Goal: Ask a question: Ask a question

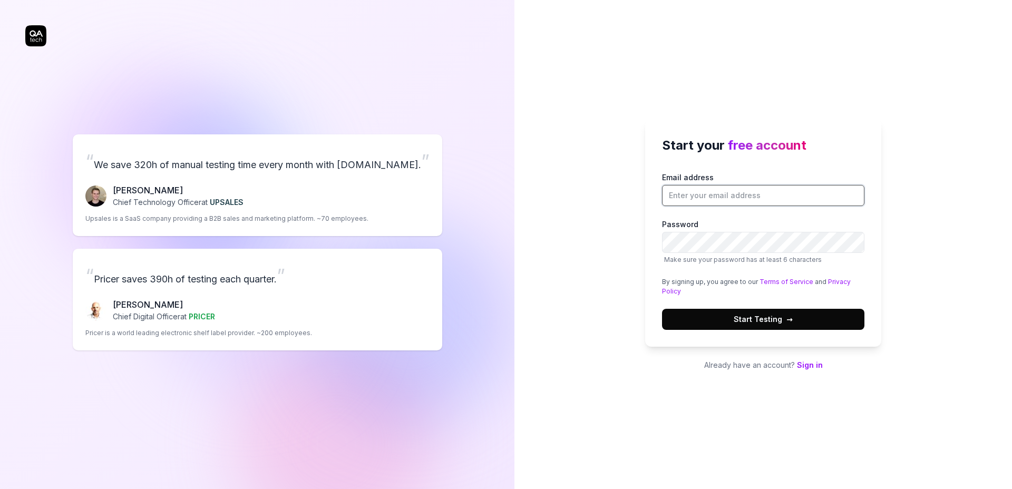
click at [694, 200] on input "Email address" at bounding box center [763, 195] width 202 height 21
type input "[EMAIL_ADDRESS][DOMAIN_NAME]"
click at [780, 324] on span "Start Testing →" at bounding box center [763, 319] width 59 height 11
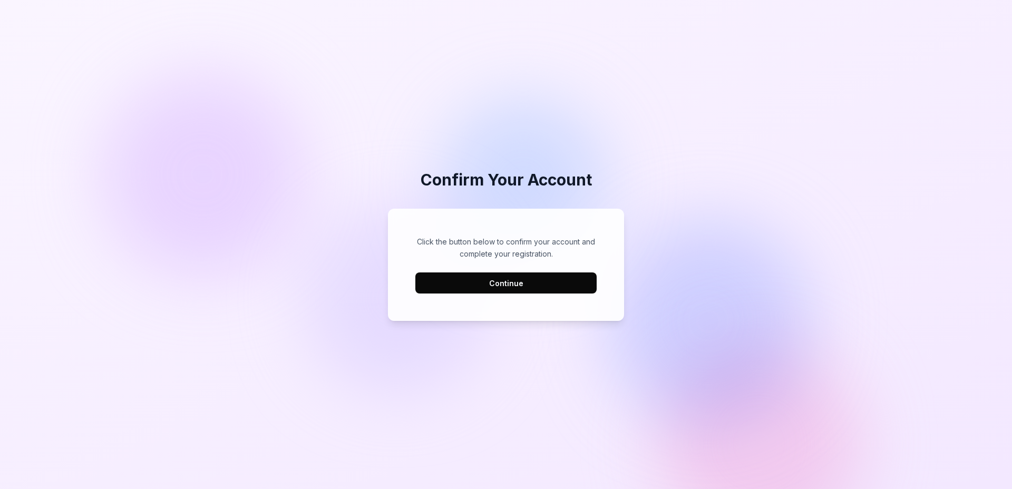
click at [533, 283] on button "Continue" at bounding box center [505, 282] width 181 height 21
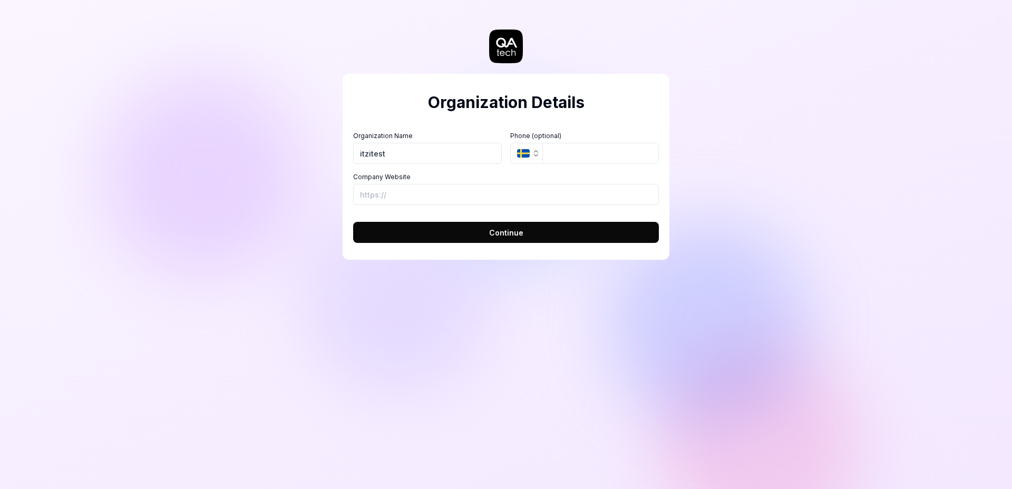
type input "itzitest"
click at [436, 197] on input "Company Website" at bounding box center [506, 194] width 306 height 21
click at [615, 184] on input "Company Website" at bounding box center [506, 194] width 306 height 21
click at [782, 183] on div "Organization Details Organization Name itzitest Organization Logo (Square minim…" at bounding box center [506, 244] width 1012 height 489
click at [519, 229] on span "Continue" at bounding box center [506, 232] width 34 height 11
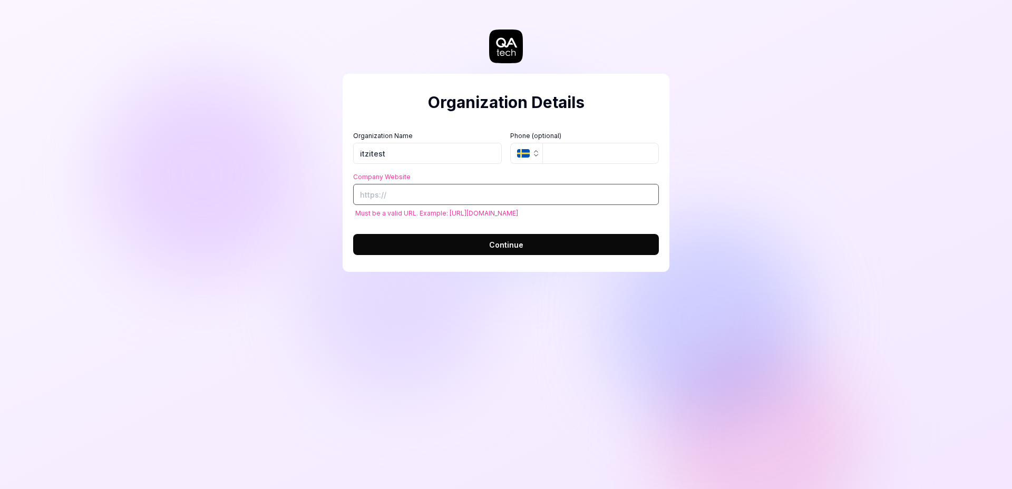
drag, startPoint x: 464, startPoint y: 196, endPoint x: 451, endPoint y: 195, distance: 12.7
click at [461, 195] on input "Company Website" at bounding box center [506, 194] width 306 height 21
click at [280, 201] on div "Organization Details Organization Name itzitest Organization Logo (Square minim…" at bounding box center [506, 244] width 1012 height 489
click at [394, 150] on input "itzitest" at bounding box center [427, 153] width 149 height 21
click at [380, 194] on input "Company Website" at bounding box center [506, 194] width 306 height 21
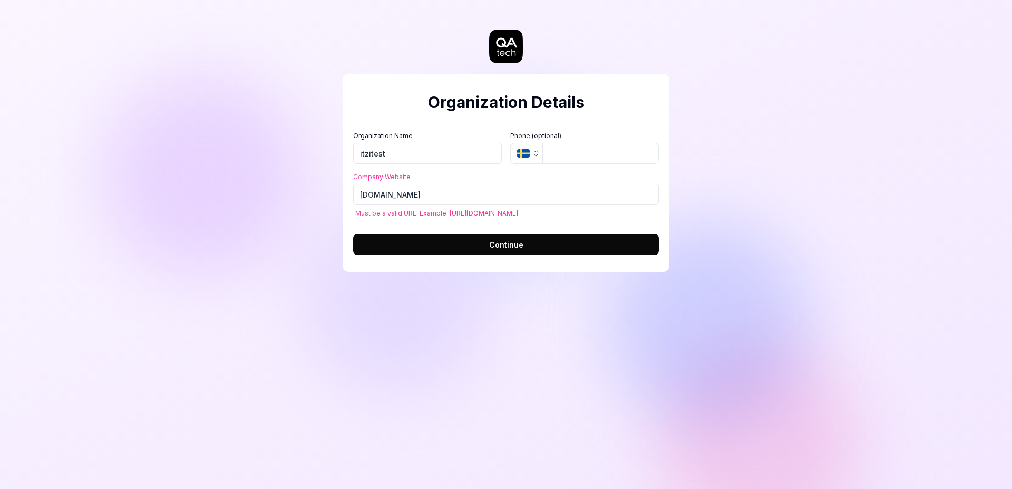
type input "[URL][DOMAIN_NAME]"
click at [485, 244] on button "Continue" at bounding box center [506, 244] width 306 height 21
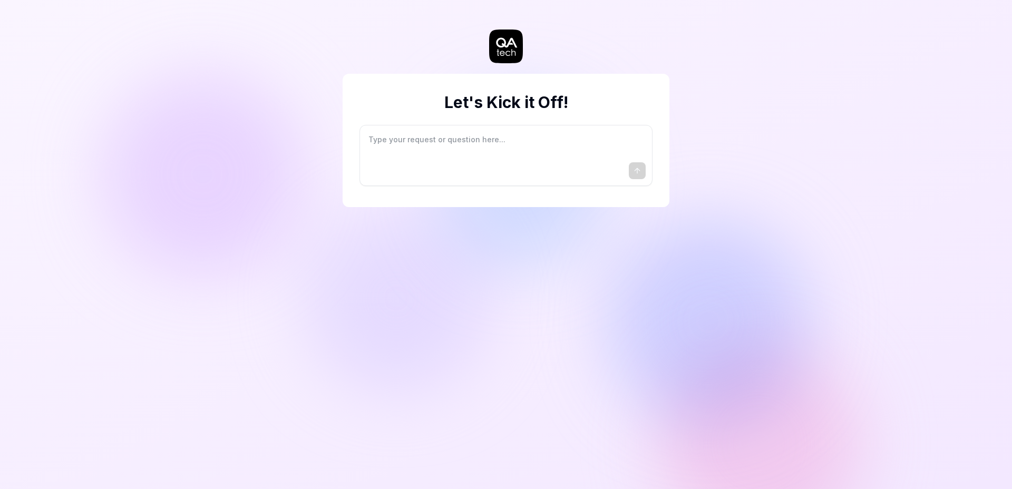
type textarea "*"
type textarea "I"
type textarea "*"
type textarea "I"
type textarea "*"
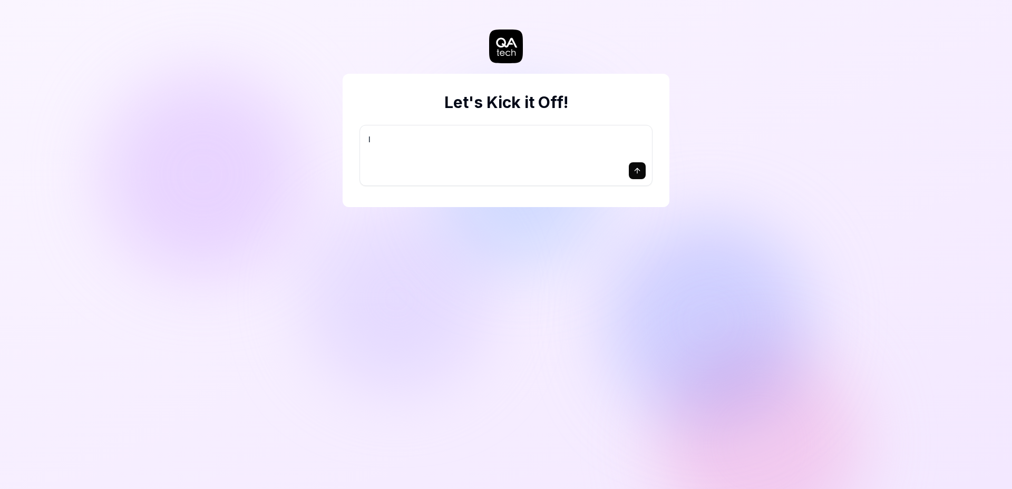
type textarea "I w"
type textarea "*"
type textarea "I wa"
type textarea "*"
type textarea "I wan"
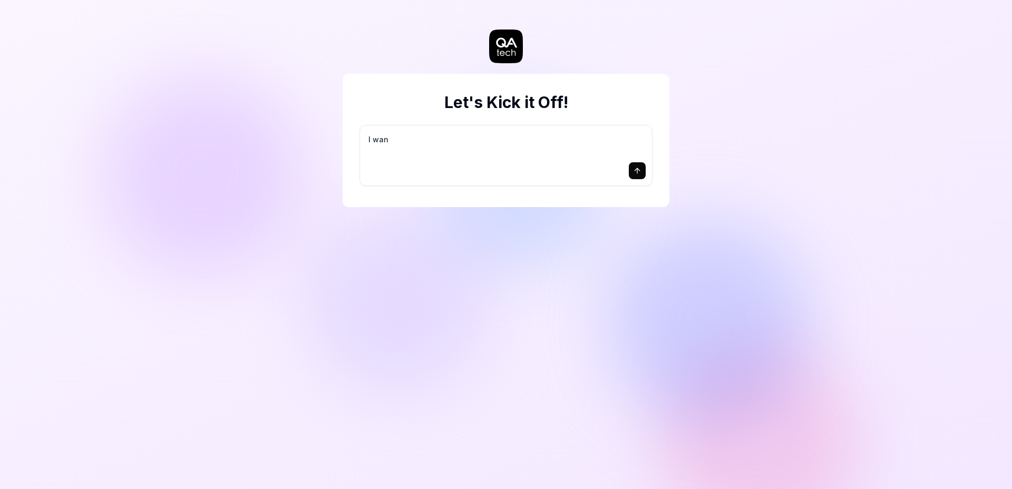
type textarea "*"
type textarea "I want"
type textarea "*"
type textarea "I want"
type textarea "*"
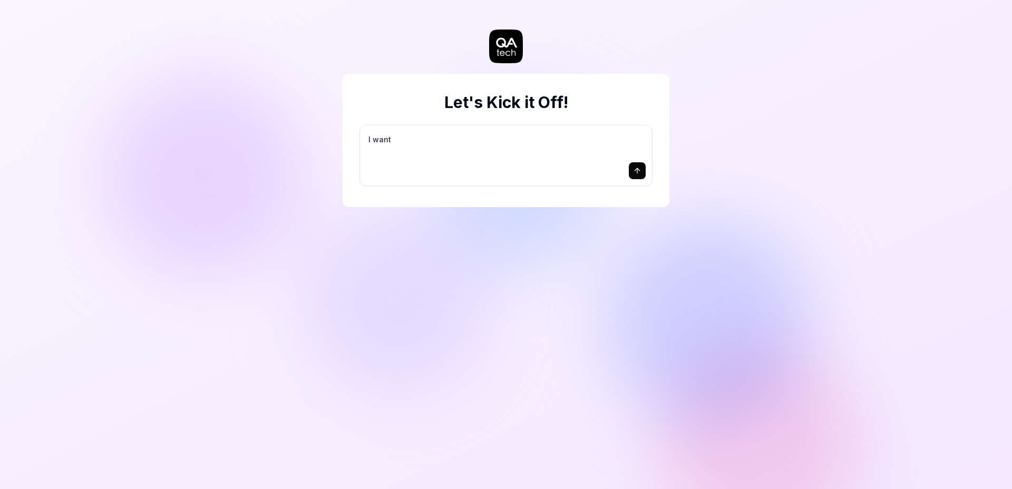
type textarea "I want a"
type textarea "*"
type textarea "I want a"
type textarea "*"
type textarea "I want a g"
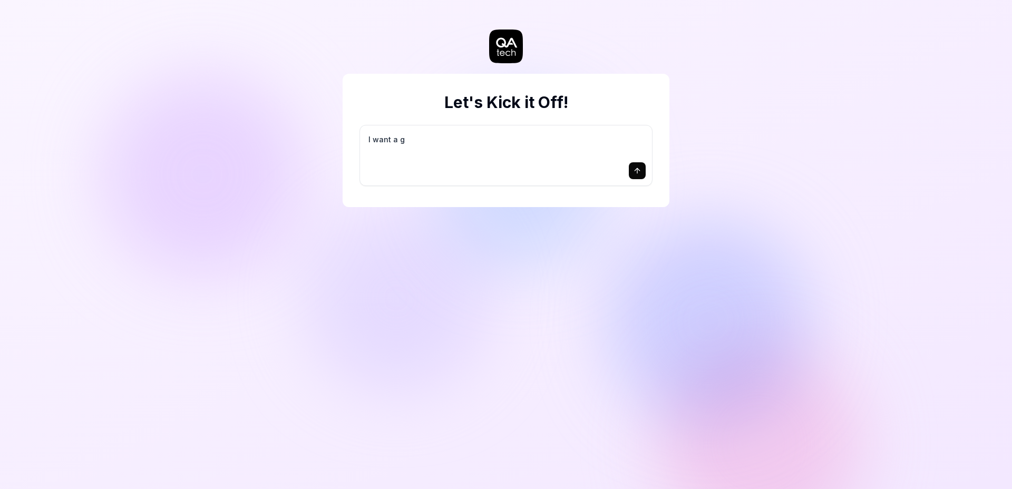
type textarea "*"
type textarea "I want a go"
type textarea "*"
type textarea "I want a goo"
type textarea "*"
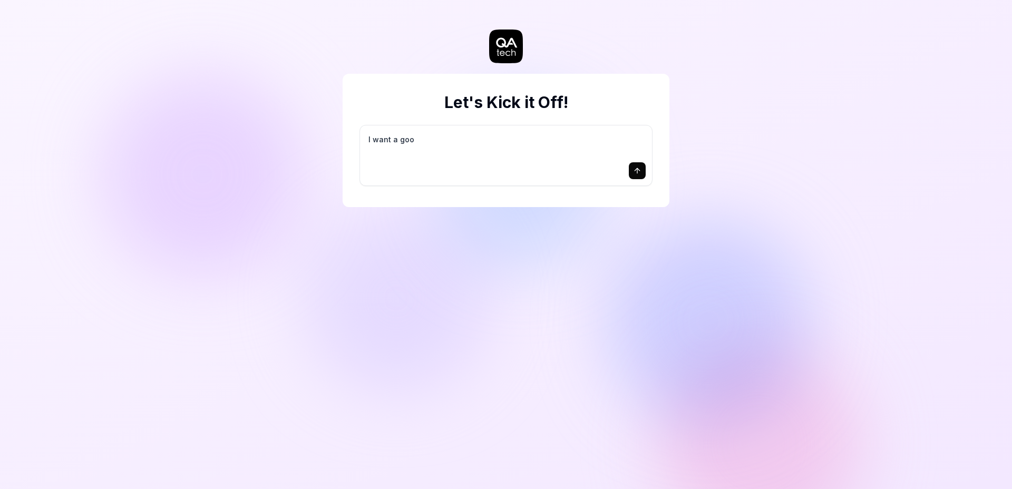
type textarea "I want a good"
type textarea "*"
type textarea "I want a good"
type textarea "*"
type textarea "I want a good t"
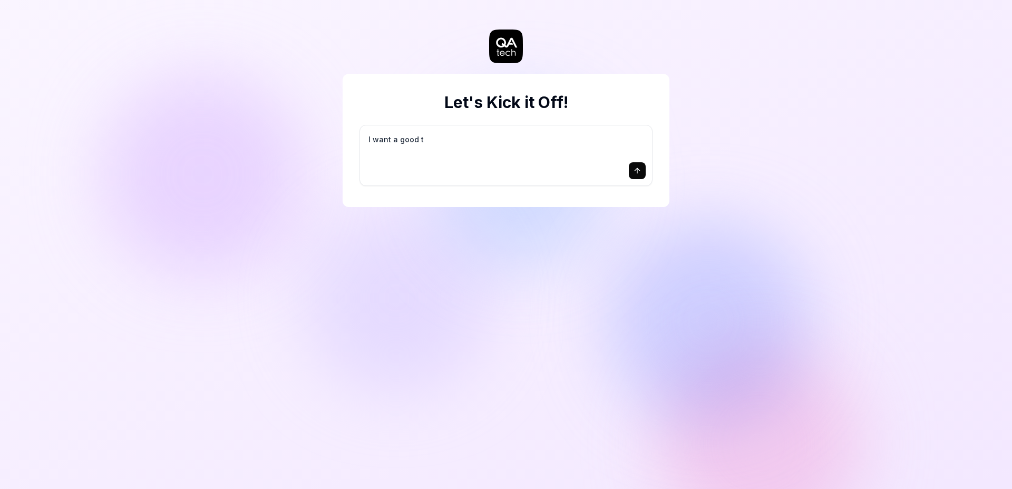
type textarea "*"
type textarea "I want a good te"
type textarea "*"
type textarea "I want a good tes"
type textarea "*"
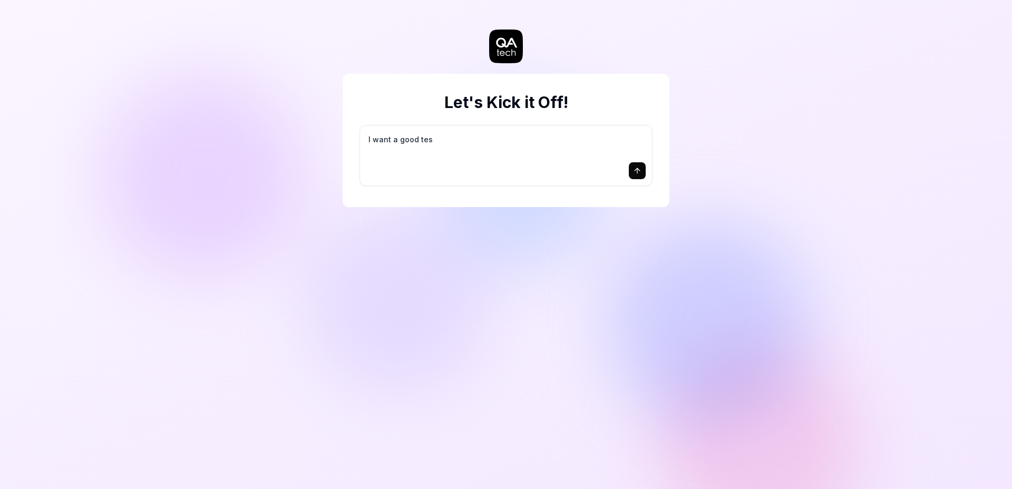
type textarea "I want a good test"
type textarea "*"
type textarea "I want a good test"
type textarea "*"
type textarea "I want a good test s"
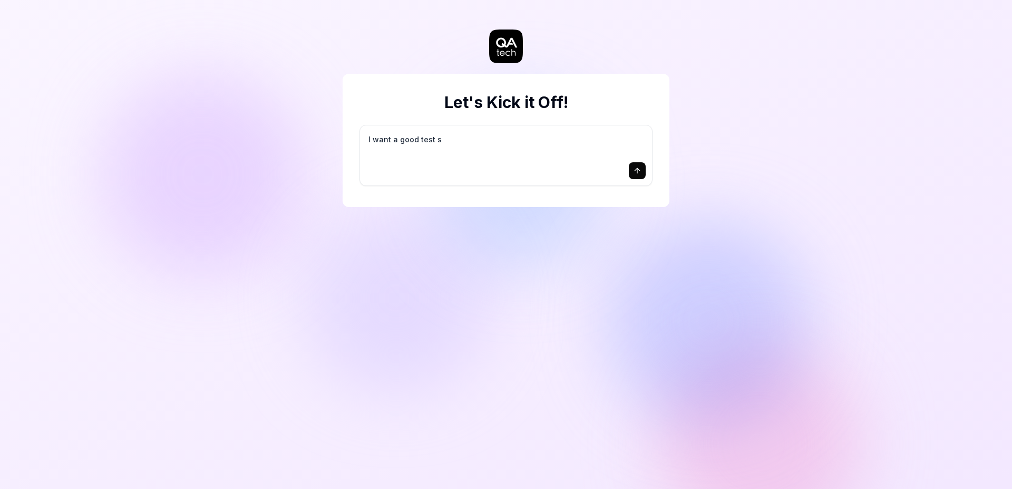
type textarea "*"
type textarea "I want a good test se"
type textarea "*"
type textarea "I want a good test set"
type textarea "*"
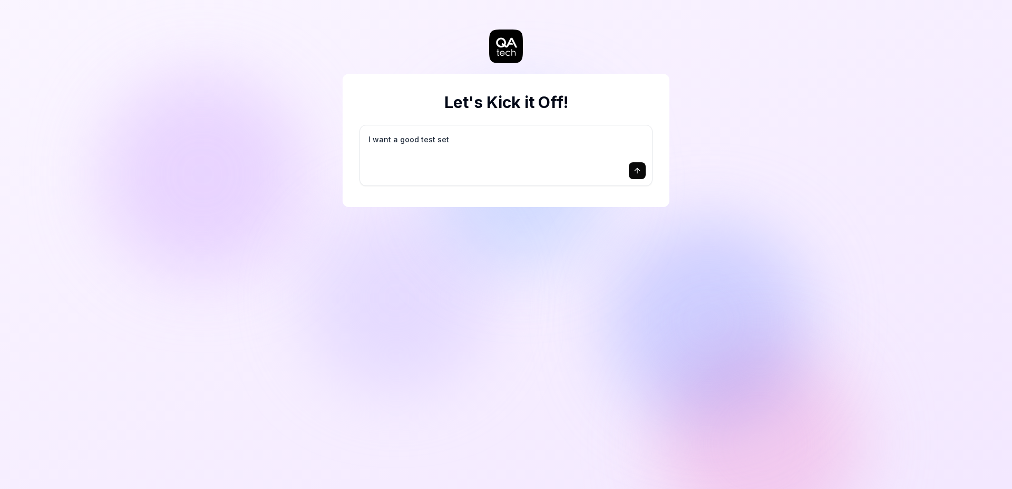
type textarea "I want a good test setu"
type textarea "*"
type textarea "I want a good test setup"
type textarea "*"
type textarea "I want a good test setup"
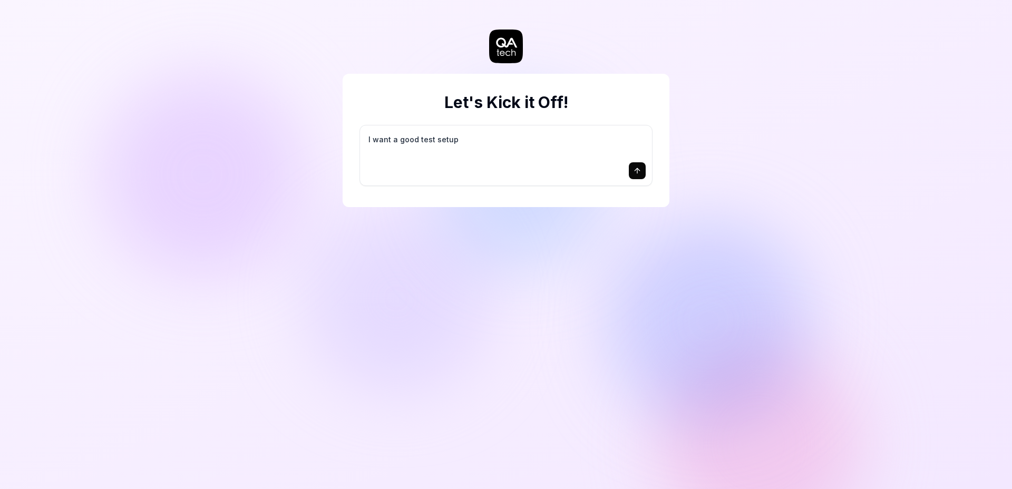
type textarea "*"
type textarea "I want a good test setup f"
type textarea "*"
type textarea "I want a good test setup fo"
type textarea "*"
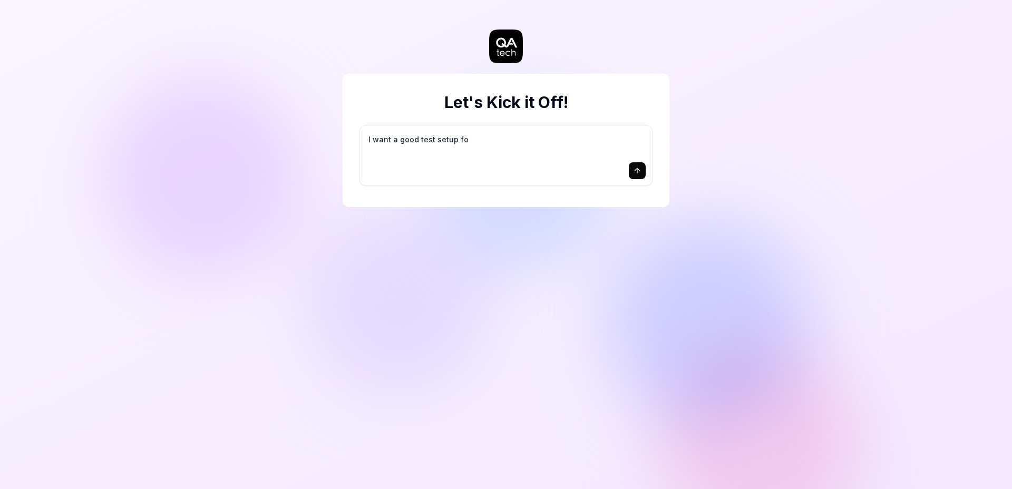
type textarea "I want a good test setup for"
type textarea "*"
type textarea "I want a good test setup for"
type textarea "*"
type textarea "I want a good test setup for m"
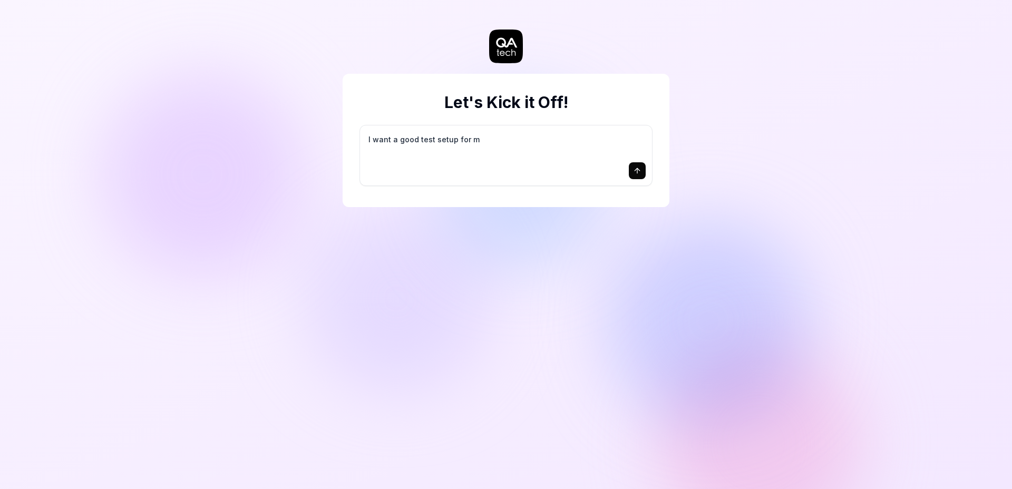
type textarea "*"
type textarea "I want a good test setup for my"
type textarea "*"
type textarea "I want a good test setup for my"
type textarea "*"
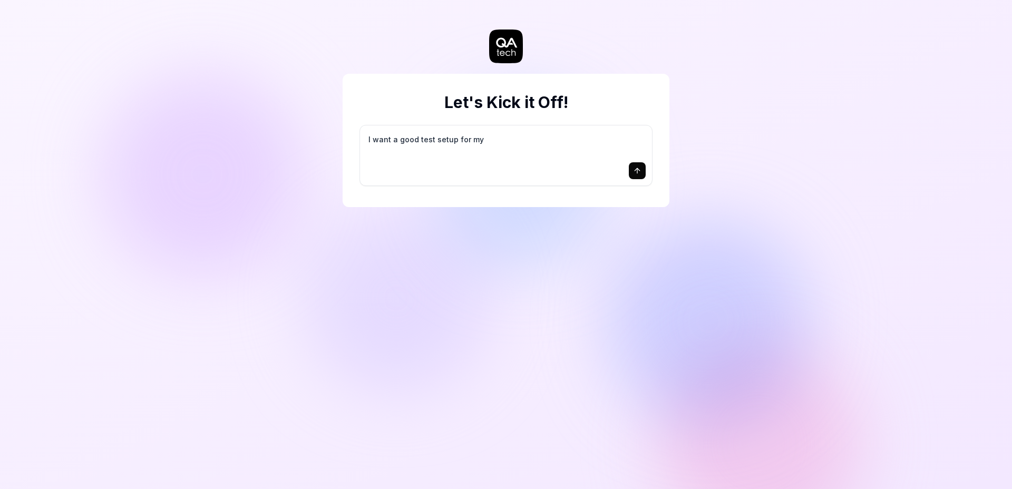
type textarea "I want a good test setup for my s"
type textarea "*"
type textarea "I want a good test setup for my si"
type textarea "*"
type textarea "I want a good test setup for my sit"
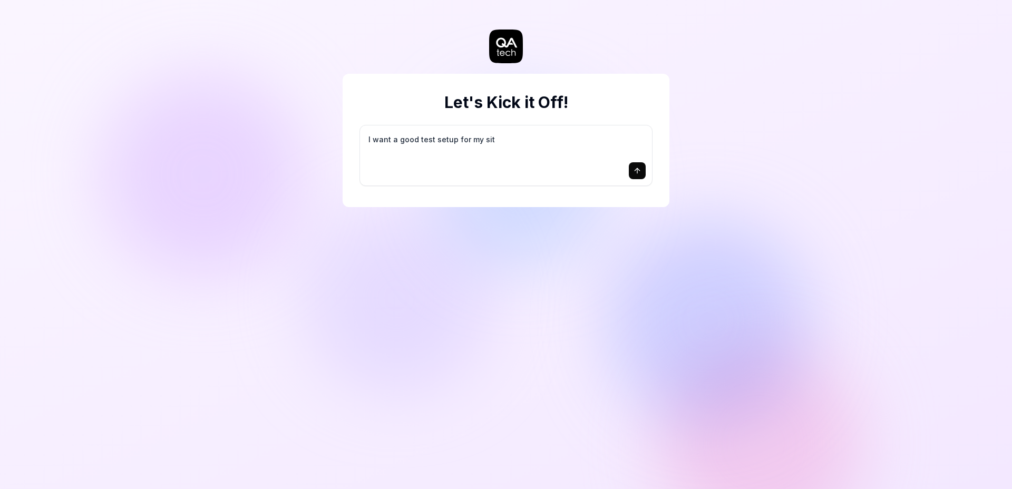
type textarea "*"
type textarea "I want a good test setup for my site"
type textarea "*"
type textarea "I want a good test setup for my site"
type textarea "*"
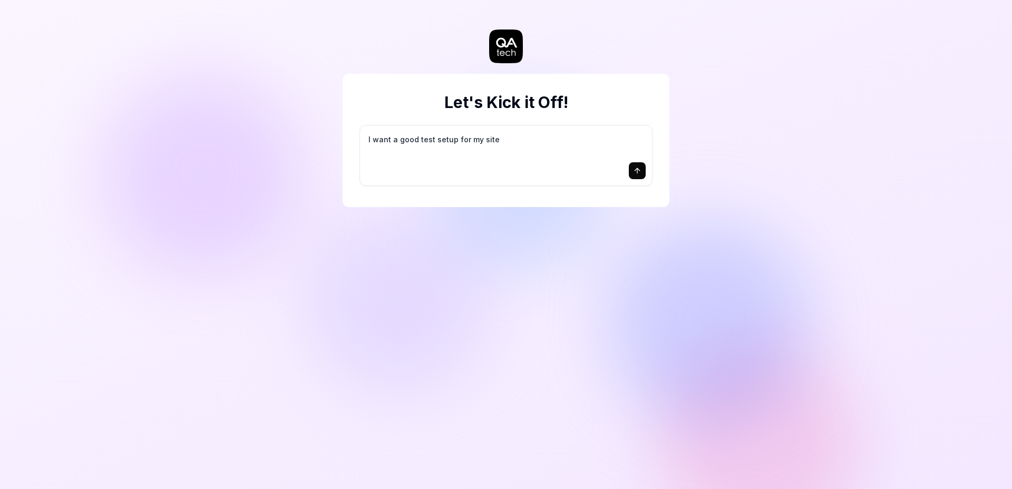
type textarea "I want a good test setup for my site -"
type textarea "*"
type textarea "I want a good test setup for my site -"
type textarea "*"
type textarea "I want a good test setup for my site - h"
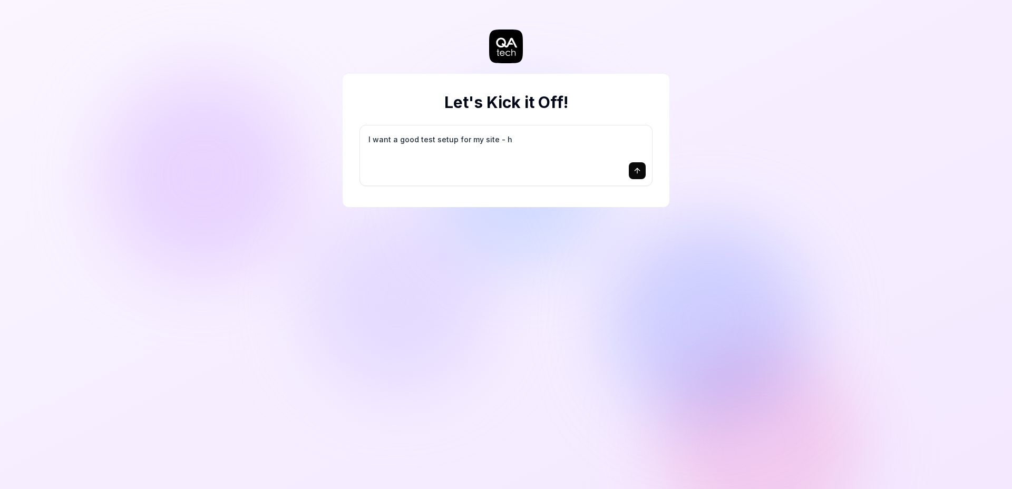
type textarea "*"
type textarea "I want a good test setup for my site - he"
type textarea "*"
type textarea "I want a good test setup for my site - hel"
type textarea "*"
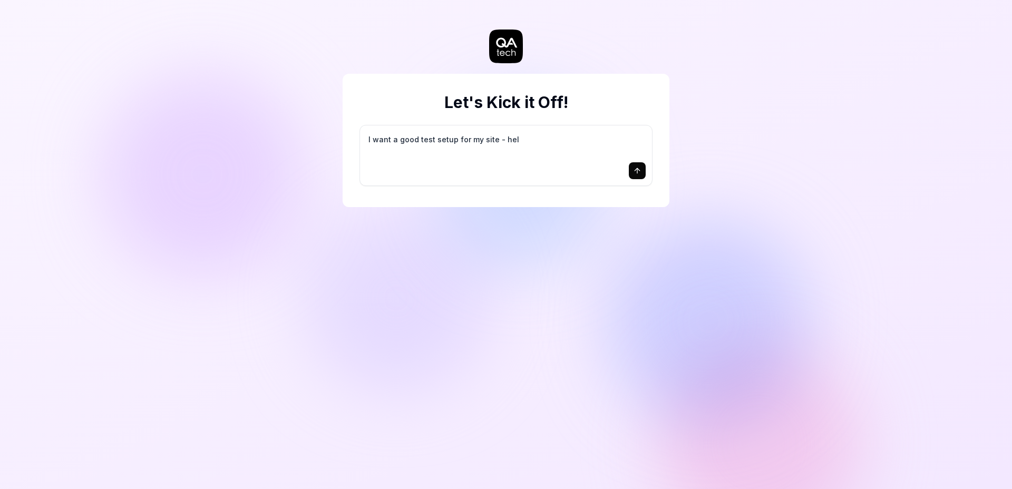
type textarea "I want a good test setup for my site - help"
type textarea "*"
type textarea "I want a good test setup for my site - help"
type textarea "*"
type textarea "I want a good test setup for my site - help m"
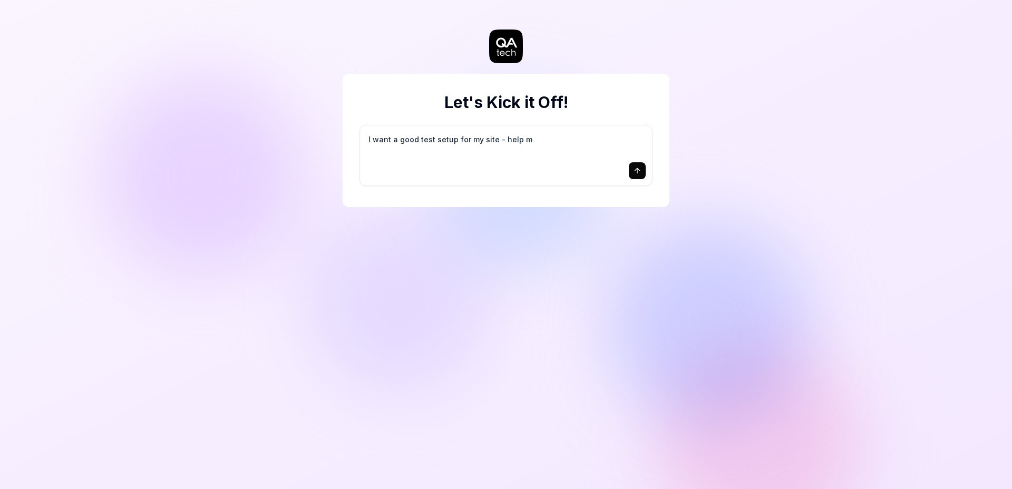
type textarea "*"
type textarea "I want a good test setup for my site - help me"
type textarea "*"
type textarea "I want a good test setup for my site - help me"
type textarea "*"
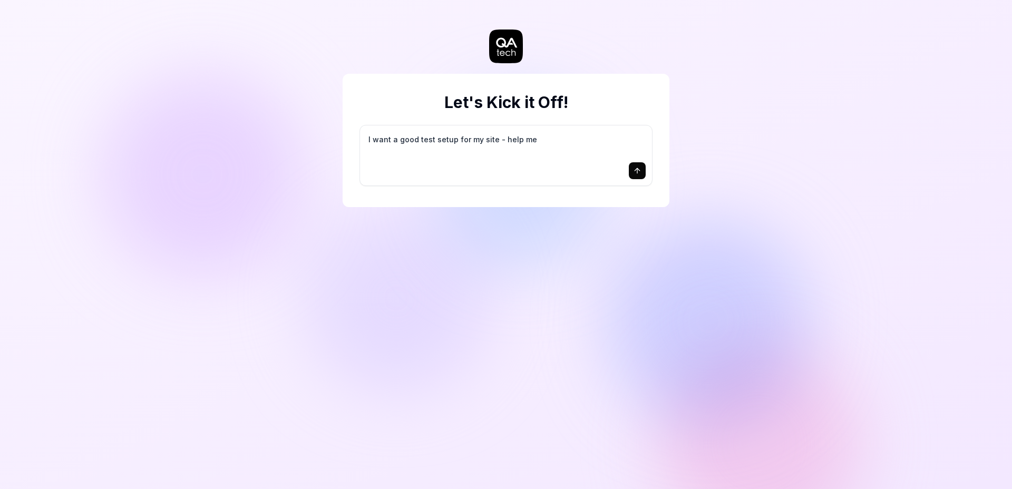
type textarea "I want a good test setup for my site - help me c"
type textarea "*"
type textarea "I want a good test setup for my site - help me cr"
type textarea "*"
type textarea "I want a good test setup for my site - help me cre"
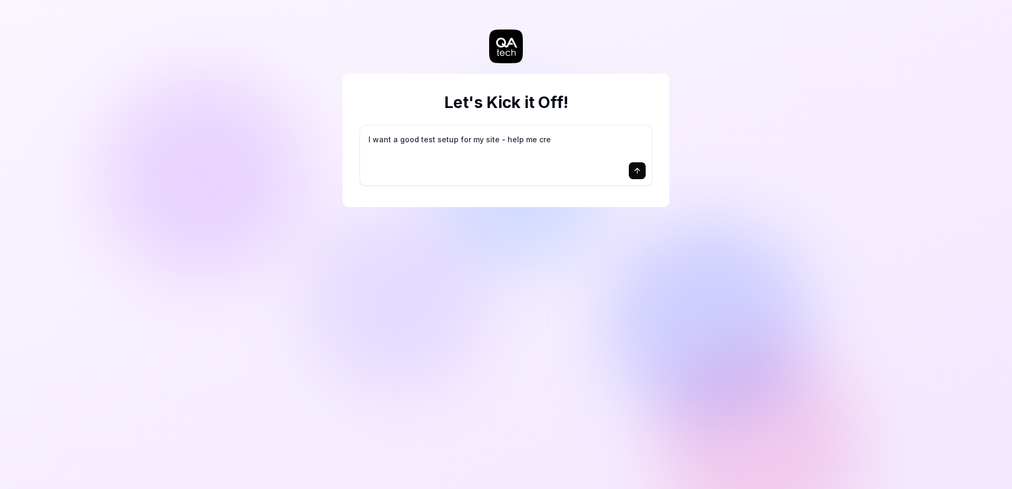
type textarea "*"
type textarea "I want a good test setup for my site - help me crea"
type textarea "*"
type textarea "I want a good test setup for my site - help me creat"
type textarea "*"
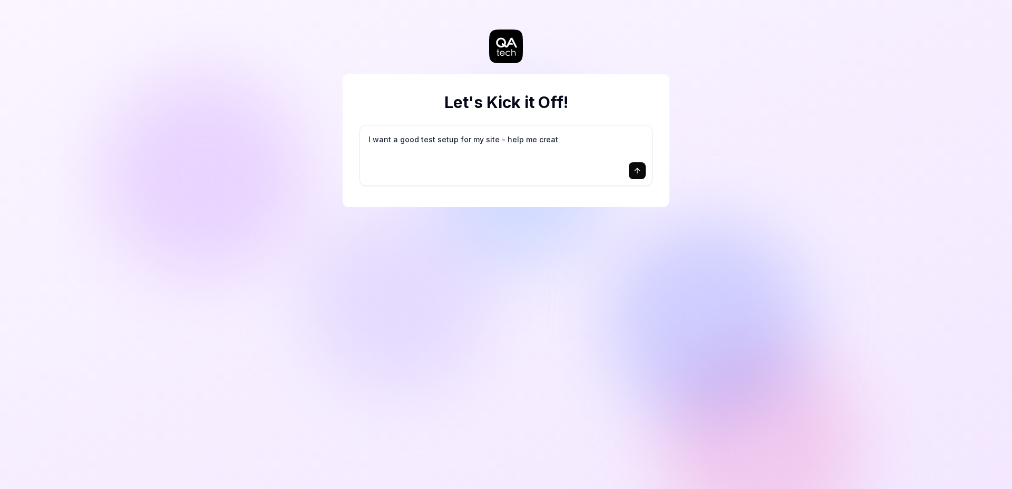
type textarea "I want a good test setup for my site - help me create"
type textarea "*"
type textarea "I want a good test setup for my site - help me create"
type textarea "*"
type textarea "I want a good test setup for my site - help me create t"
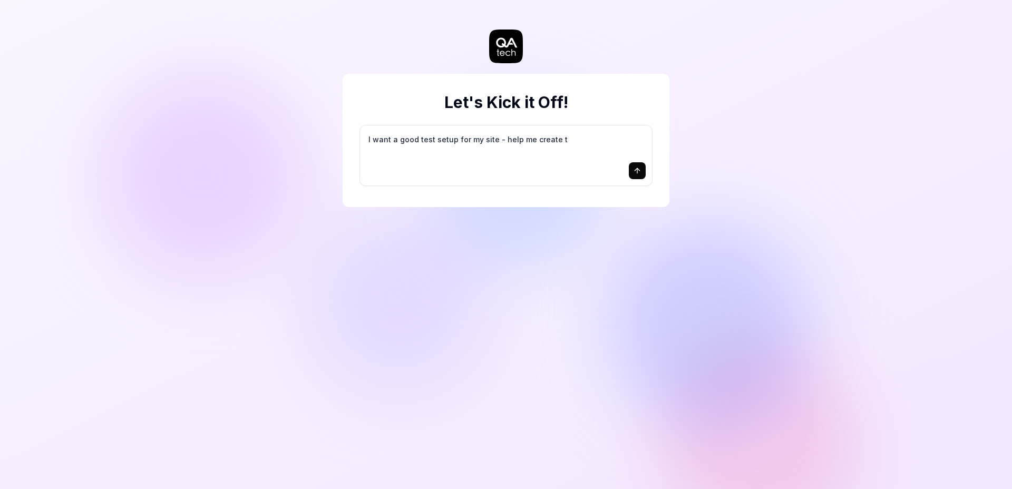
type textarea "*"
type textarea "I want a good test setup for my site - help me create th"
type textarea "*"
type textarea "I want a good test setup for my site - help me create the"
type textarea "*"
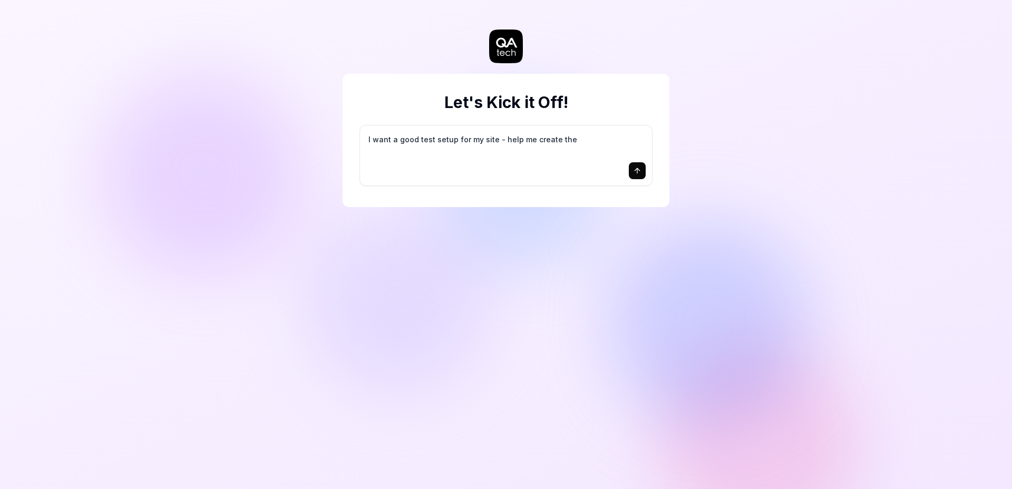
type textarea "I want a good test setup for my site - help me create the"
type textarea "*"
type textarea "I want a good test setup for my site - help me create the f"
type textarea "*"
type textarea "I want a good test setup for my site - help me create the fi"
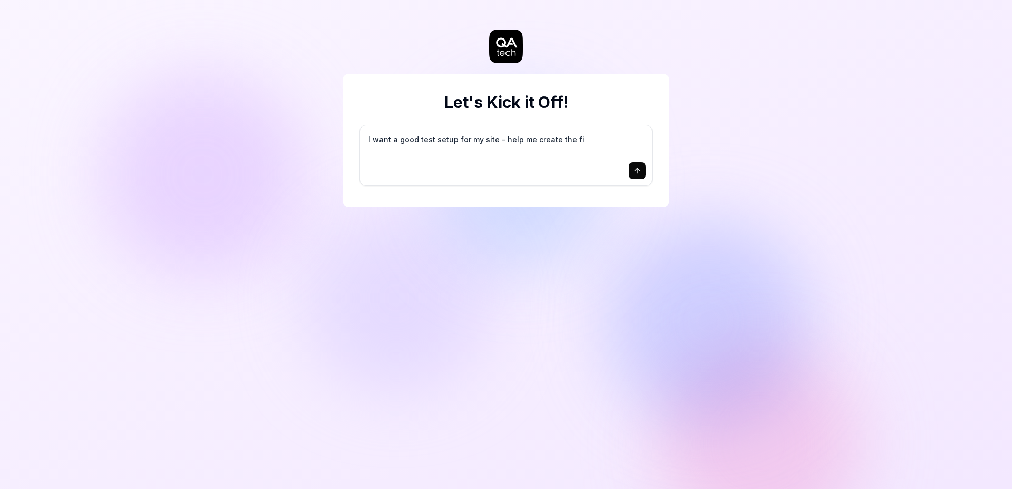
type textarea "*"
type textarea "I want a good test setup for my site - help me create the fir"
type textarea "*"
type textarea "I want a good test setup for my site - help me create the firs"
type textarea "*"
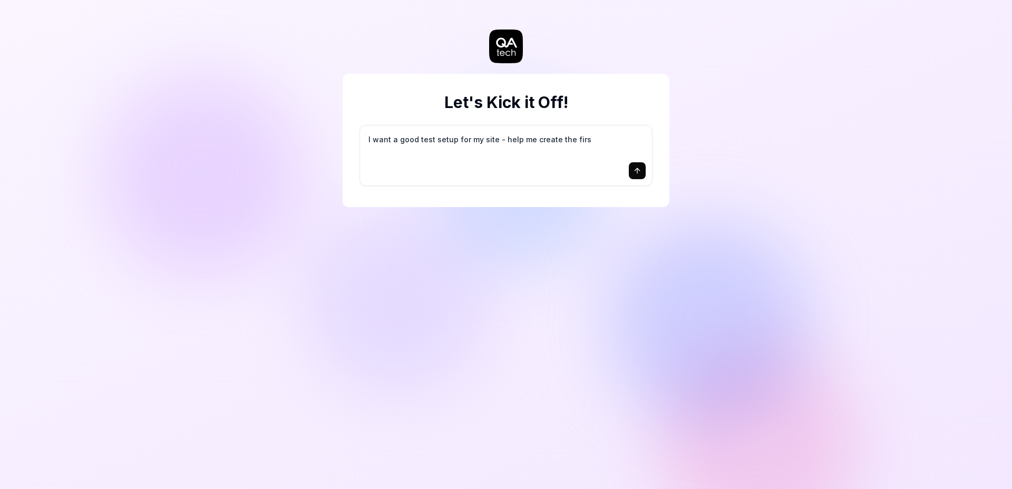
type textarea "I want a good test setup for my site - help me create the first"
type textarea "*"
type textarea "I want a good test setup for my site - help me create the first"
type textarea "*"
type textarea "I want a good test setup for my site - help me create the first 3"
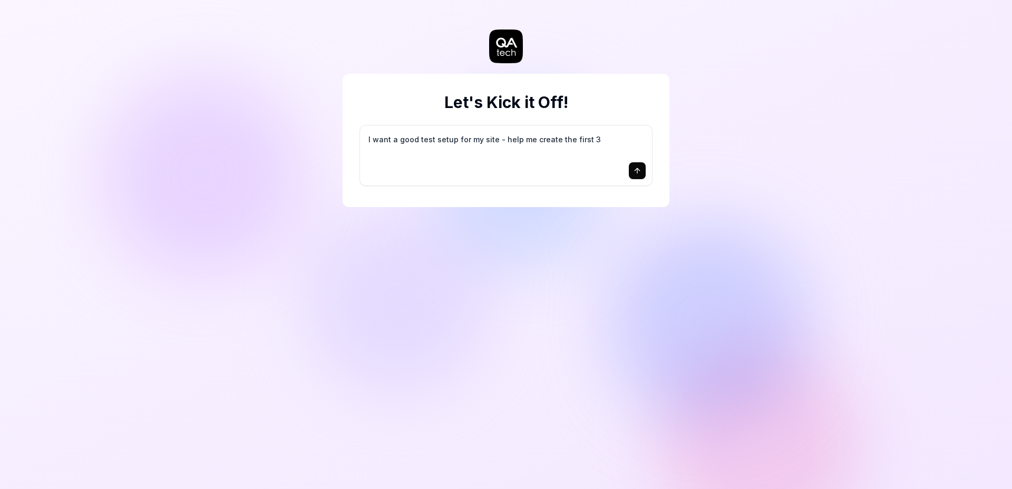
type textarea "*"
type textarea "I want a good test setup for my site - help me create the first 3-"
type textarea "*"
type textarea "I want a good test setup for my site - help me create the first 3-5"
type textarea "*"
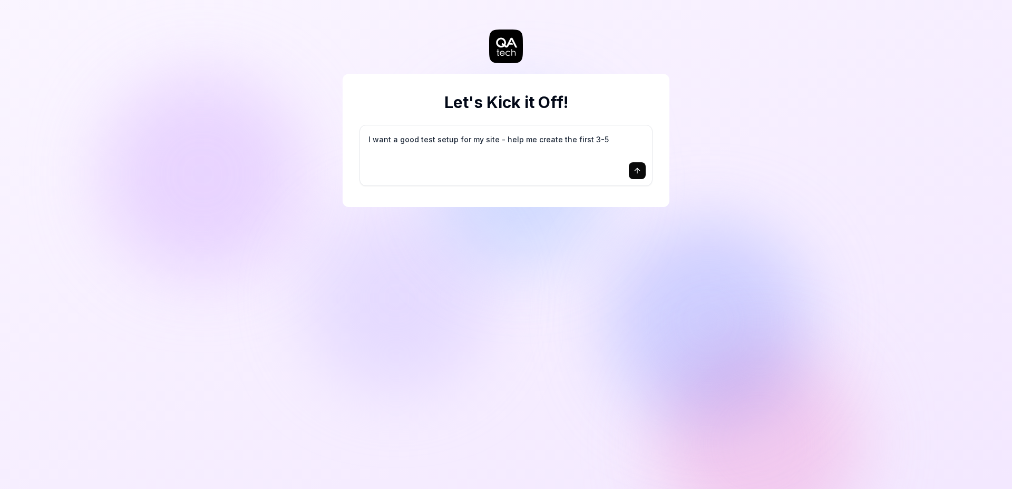
type textarea "I want a good test setup for my site - help me create the first 3-5"
type textarea "*"
type textarea "I want a good test setup for my site - help me create the first 3-5 t"
type textarea "*"
type textarea "I want a good test setup for my site - help me create the first 3-5 te"
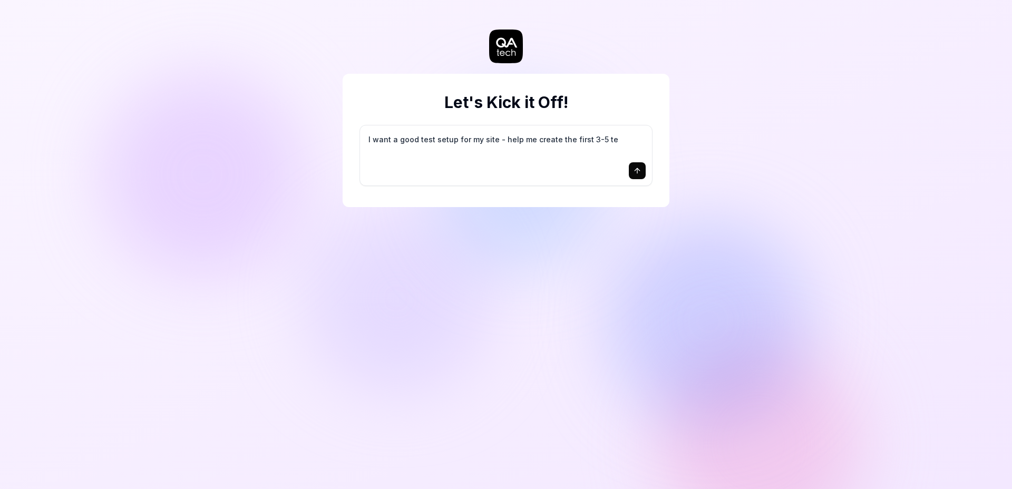
type textarea "*"
type textarea "I want a good test setup for my site - help me create the first 3-5 tes"
type textarea "*"
type textarea "I want a good test setup for my site - help me create the first 3-5 test"
type textarea "*"
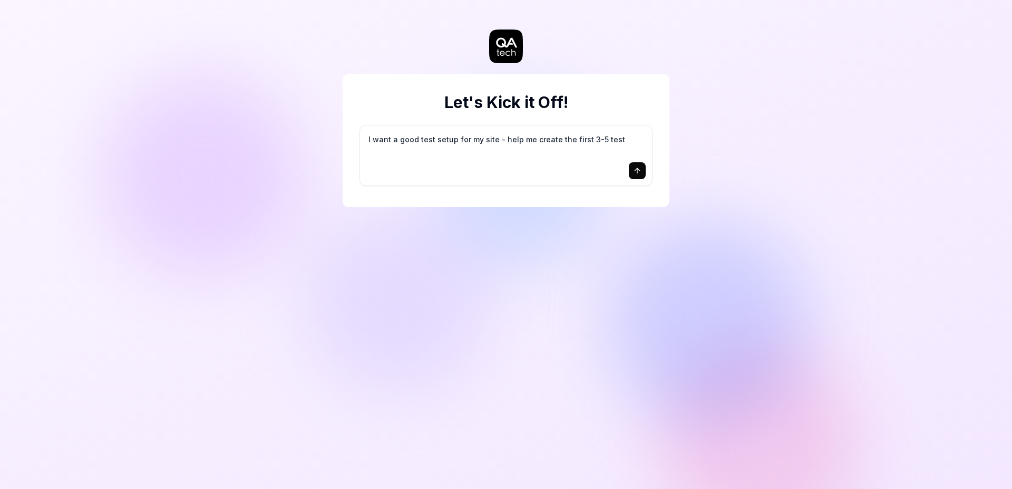
type textarea "I want a good test setup for my site - help me create the first 3-5 test"
type textarea "*"
type textarea "I want a good test setup for my site - help me create the first 3-5 test c"
type textarea "*"
type textarea "I want a good test setup for my site - help me create the first 3-5 test ca"
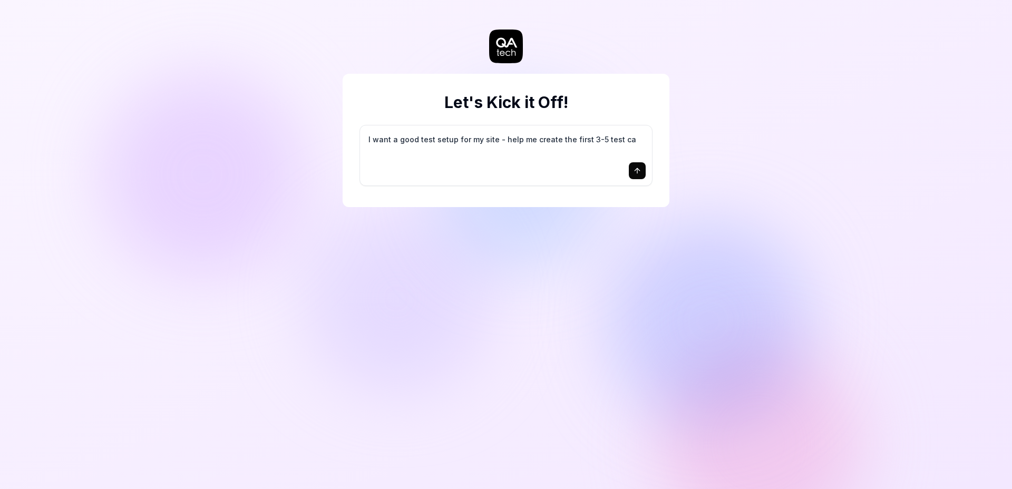
type textarea "*"
type textarea "I want a good test setup for my site - help me create the first 3-5 test cas"
type textarea "*"
type textarea "I want a good test setup for my site - help me create the first 3-5 test case"
type textarea "*"
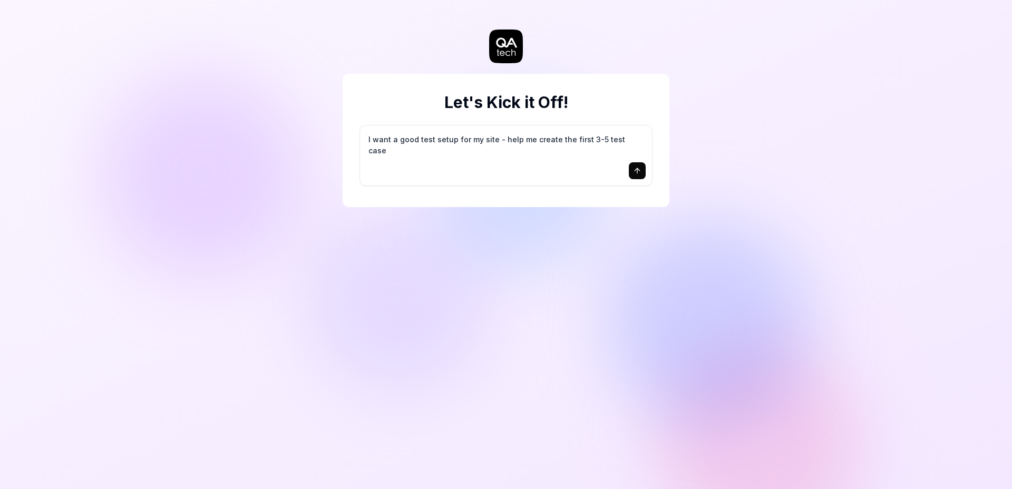
type textarea "I want a good test setup for my site - help me create the first 3-5 test cases"
click at [638, 173] on icon "submit" at bounding box center [637, 171] width 8 height 8
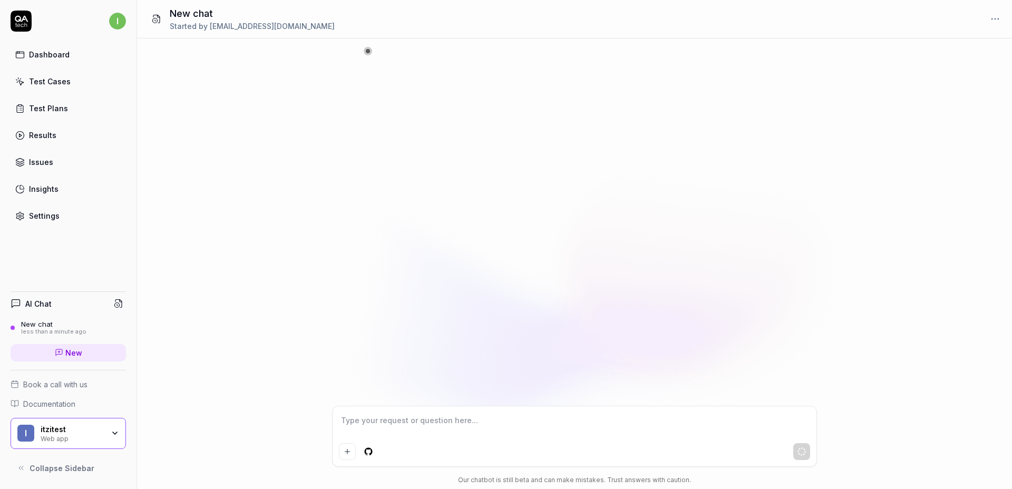
click at [535, 229] on div at bounding box center [574, 221] width 875 height 367
click at [505, 414] on textarea at bounding box center [574, 426] width 471 height 26
type textarea "*"
type textarea "d"
type textarea "*"
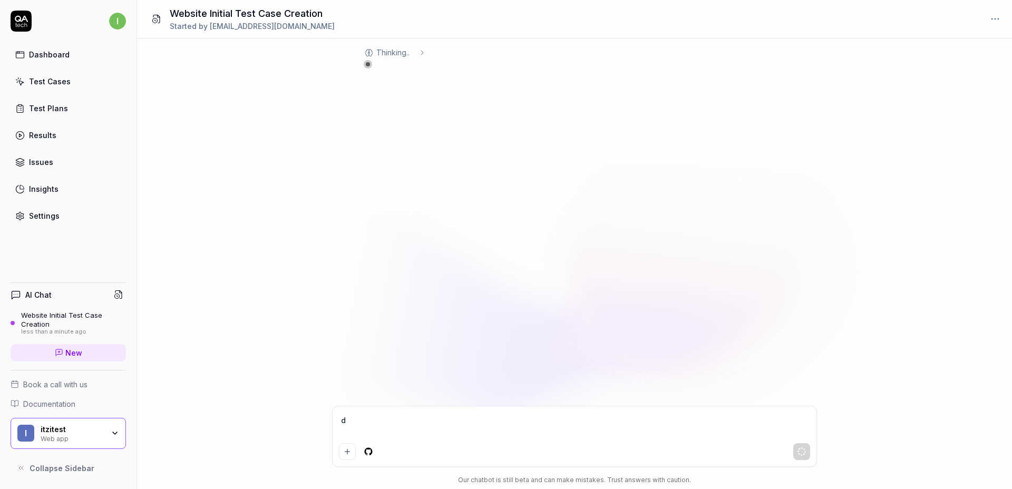
type textarea "do"
type textarea "*"
type textarea "do"
type textarea "*"
type textarea "do y"
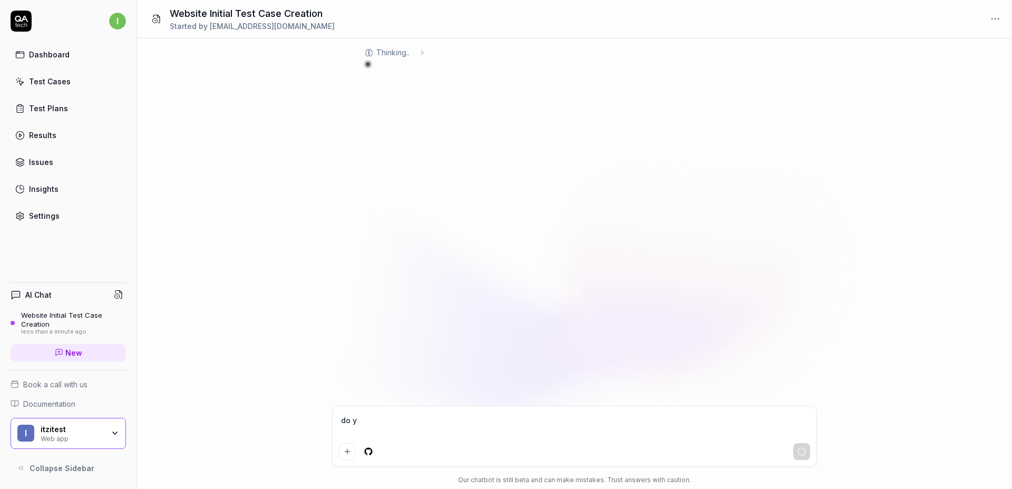
type textarea "*"
type textarea "do yo"
type textarea "*"
type textarea "do you"
type textarea "*"
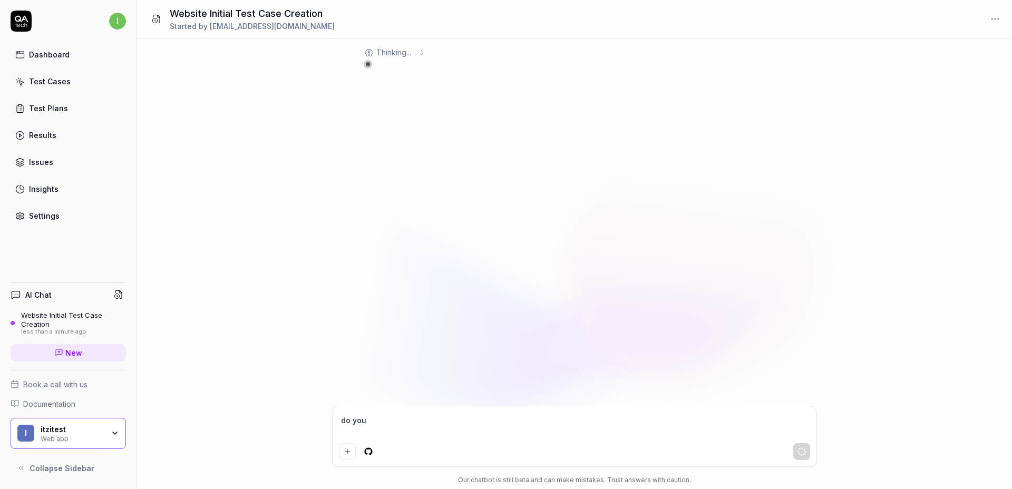
type textarea "do you"
type textarea "*"
type textarea "do you s"
type textarea "*"
type textarea "do you sk"
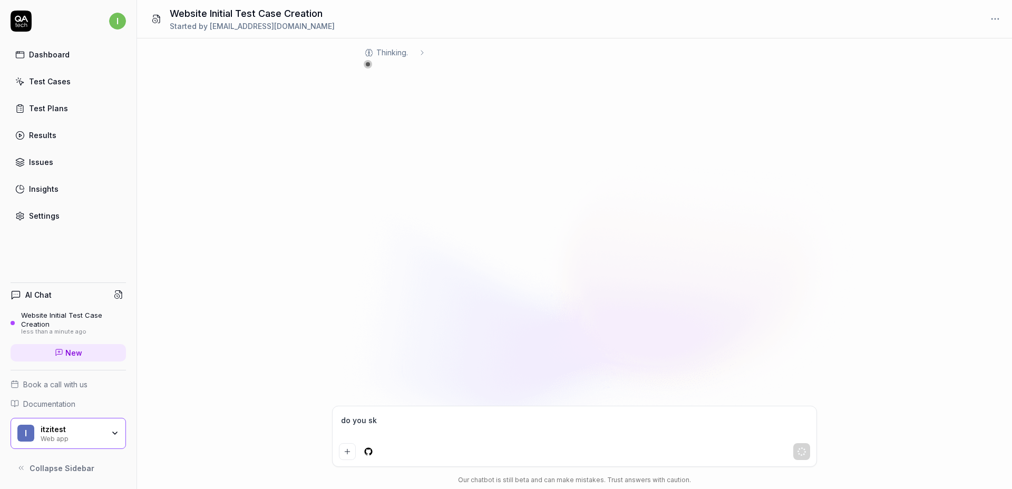
type textarea "*"
type textarea "do you ske"
type textarea "*"
type textarea "do you sk"
type textarea "*"
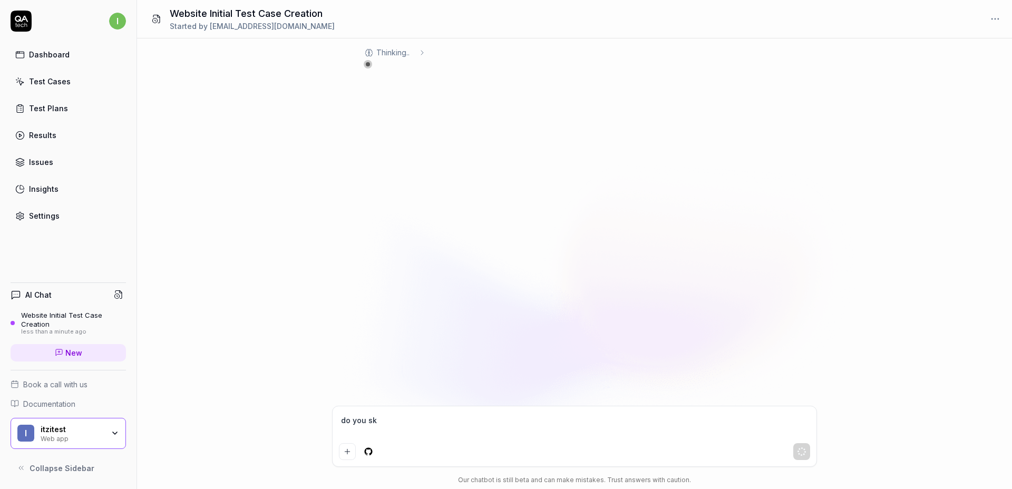
type textarea "do you s"
type textarea "*"
type textarea "do you sp"
type textarea "*"
type textarea "do you spe"
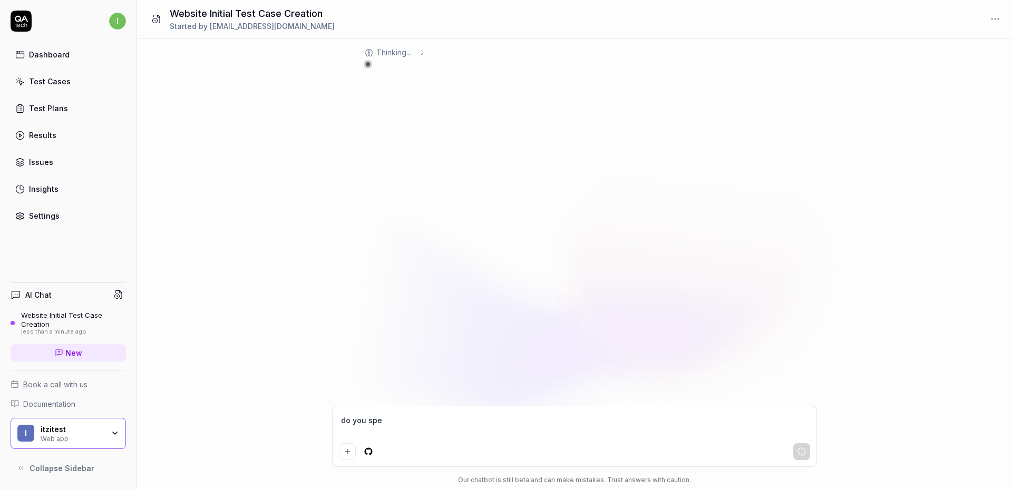
type textarea "*"
type textarea "do you spea"
type textarea "*"
type textarea "do you speak"
type textarea "*"
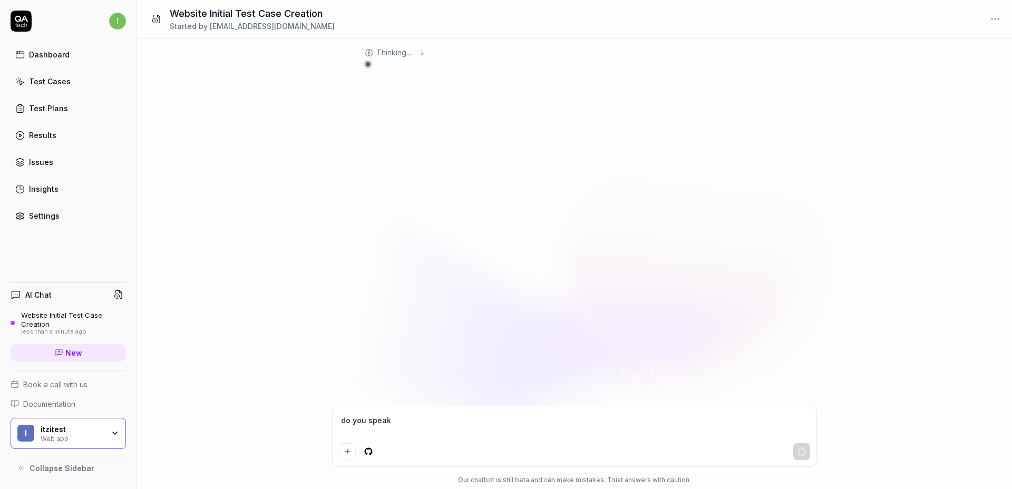
type textarea "do you speak"
type textarea "*"
type textarea "do you speak s"
type textarea "*"
type textarea "do you speak sp"
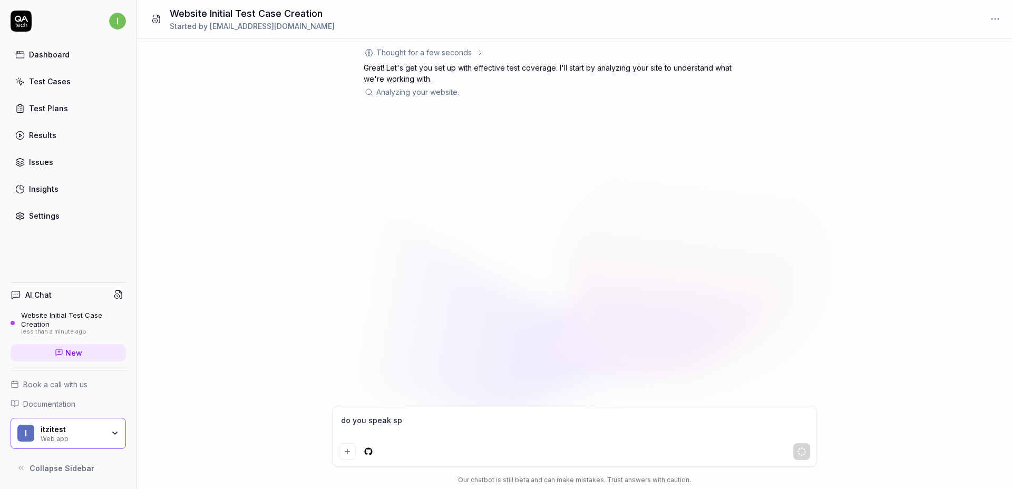
type textarea "*"
type textarea "do you speak spa"
type textarea "*"
type textarea "do you speak span"
drag, startPoint x: 431, startPoint y: 426, endPoint x: 309, endPoint y: 425, distance: 121.8
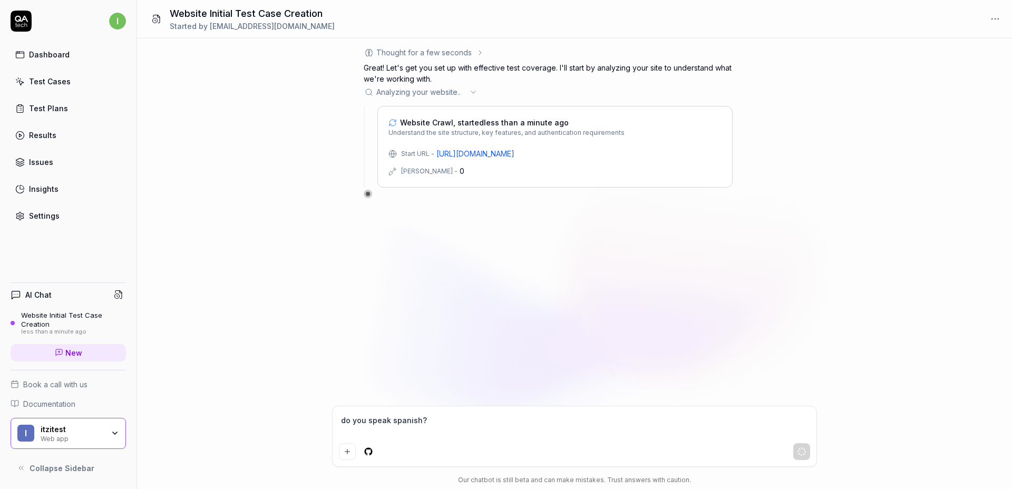
click at [309, 425] on div "Thought for a few seconds The user wants to set up their first 3-5 test cases. …" at bounding box center [574, 263] width 875 height 451
click at [237, 382] on div "Thought for a few seconds The user wants to set up their first 3-5 test cases. …" at bounding box center [574, 221] width 875 height 367
click at [304, 309] on div "Thought for a few seconds The user wants to set up their first 3-5 test cases. …" at bounding box center [574, 221] width 875 height 367
click at [328, 310] on div "Thought for a few seconds The user wants to set up their first 3-5 test cases. …" at bounding box center [574, 221] width 875 height 367
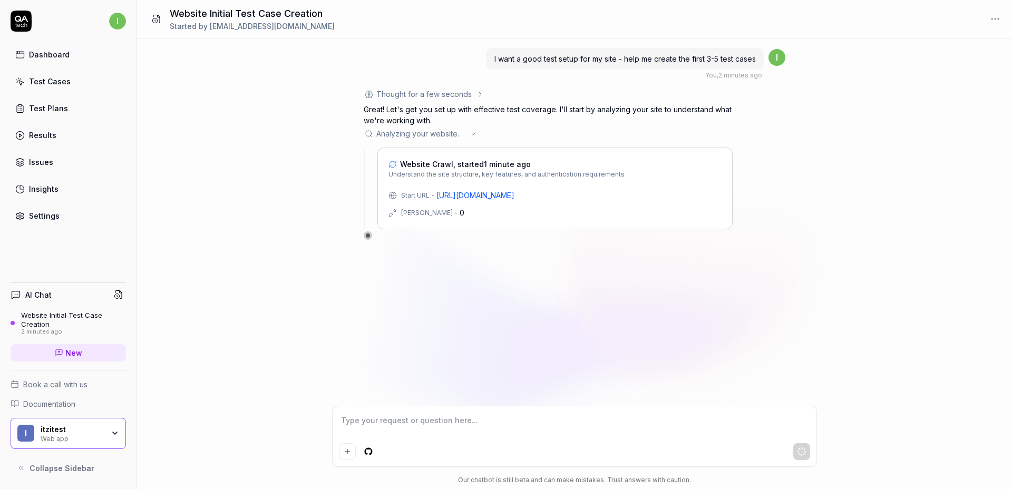
drag, startPoint x: 200, startPoint y: 168, endPoint x: 199, endPoint y: 162, distance: 6.3
click at [199, 167] on div "I want a good test setup for my site - help me create the first 3-5 test cases …" at bounding box center [574, 221] width 875 height 367
